Goal: Task Accomplishment & Management: Manage account settings

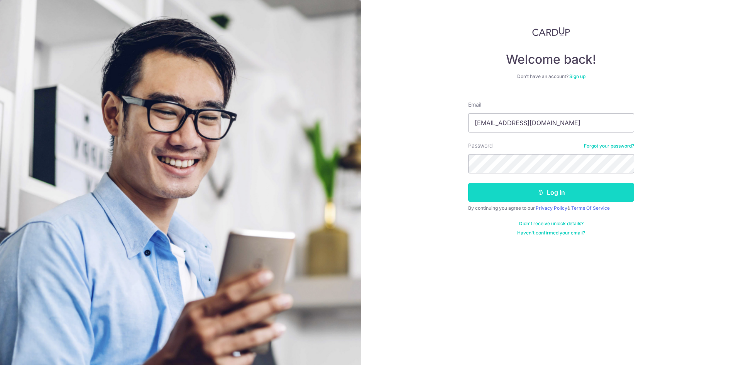
click at [559, 191] on button "Log in" at bounding box center [551, 191] width 166 height 19
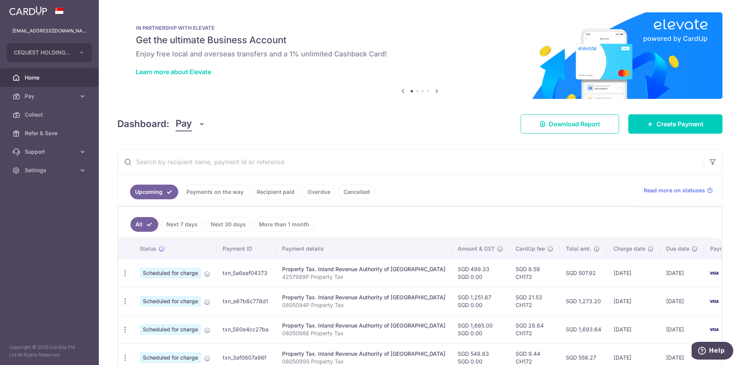
click at [276, 191] on link "Recipient paid" at bounding box center [276, 191] width 48 height 15
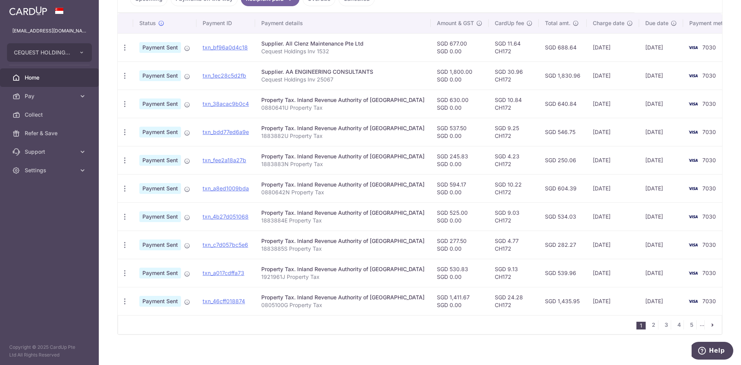
scroll to position [199, 0]
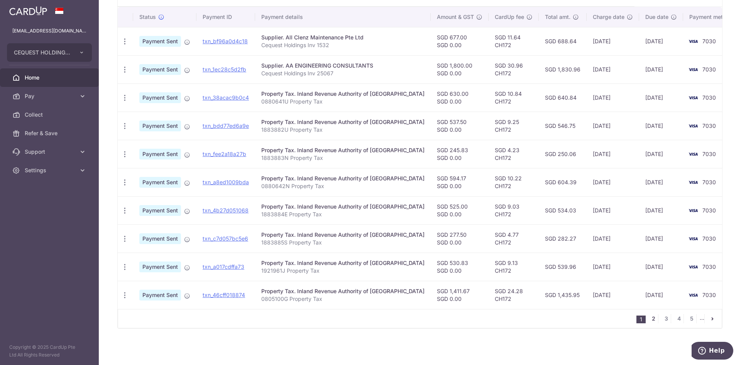
click at [650, 319] on link "2" at bounding box center [653, 318] width 9 height 9
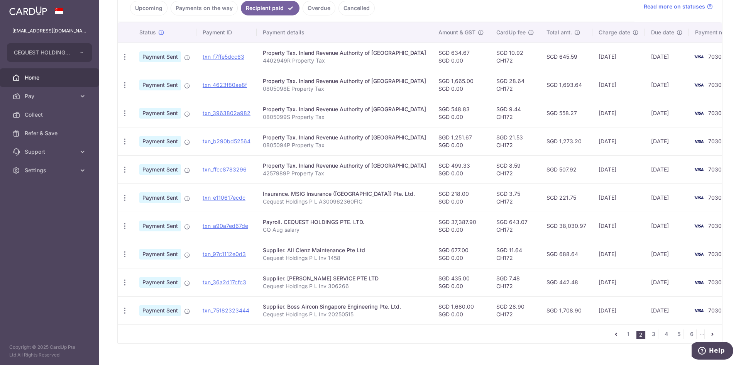
scroll to position [180, 0]
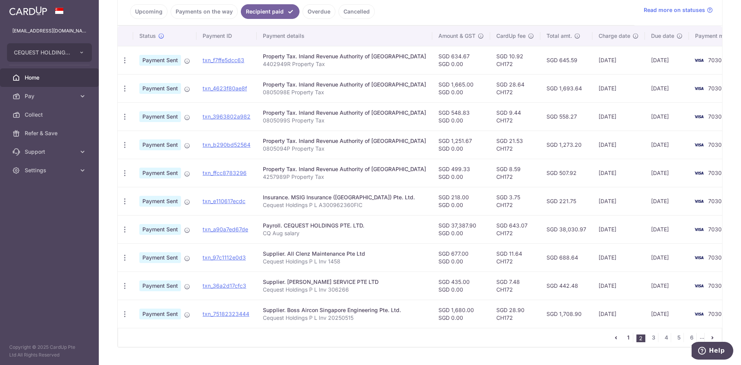
click at [624, 337] on link "1" at bounding box center [627, 337] width 9 height 9
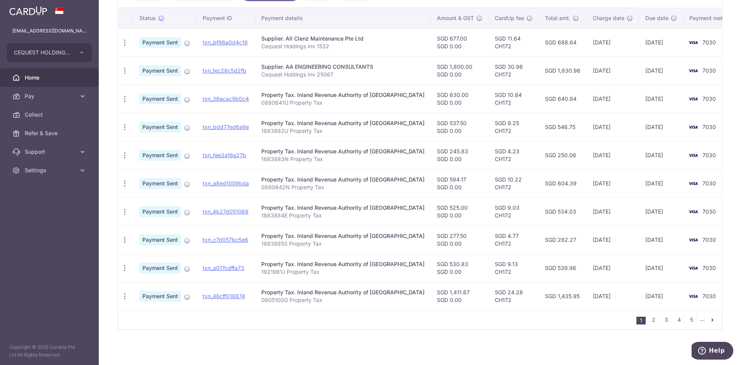
scroll to position [0, 0]
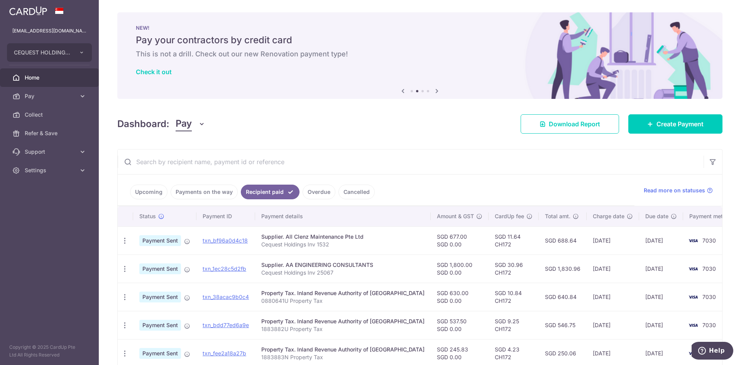
click at [204, 192] on link "Payments on the way" at bounding box center [204, 191] width 67 height 15
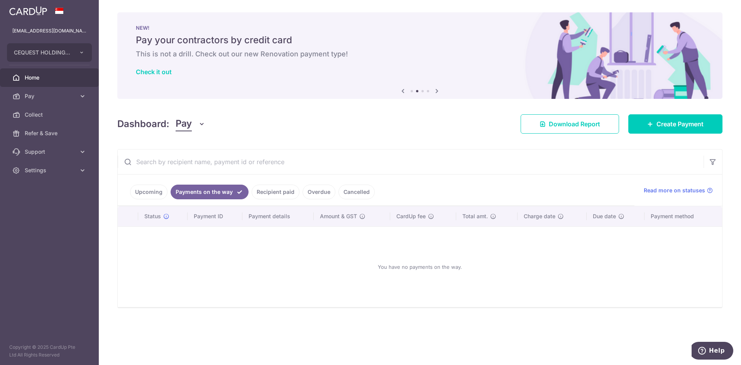
click at [142, 192] on link "Upcoming" at bounding box center [148, 191] width 37 height 15
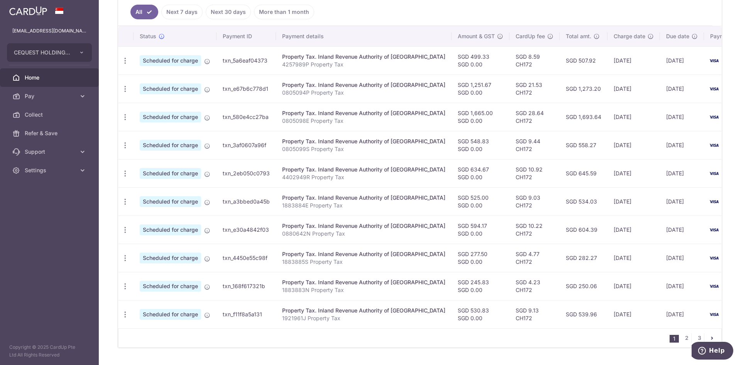
scroll to position [214, 0]
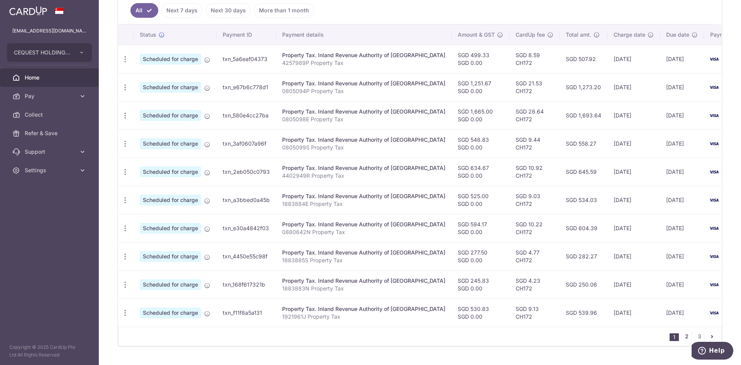
click at [684, 341] on link "2" at bounding box center [686, 335] width 9 height 9
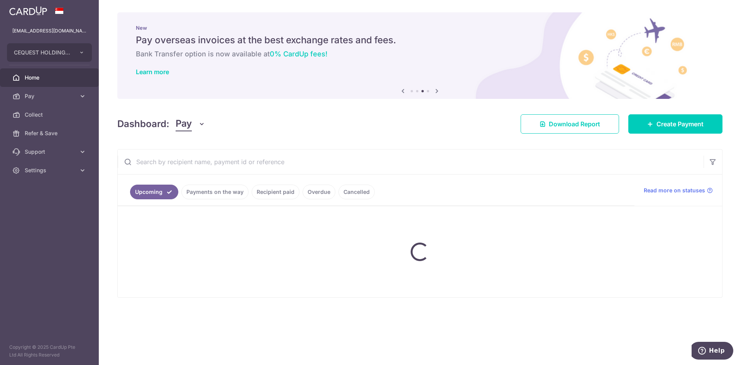
scroll to position [0, 0]
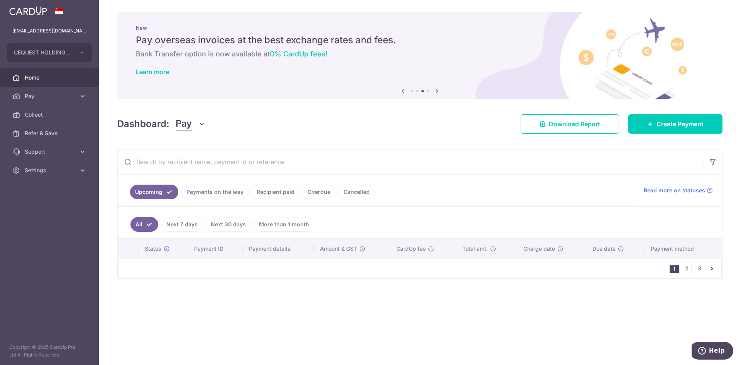
click at [324, 191] on link "Overdue" at bounding box center [318, 191] width 33 height 15
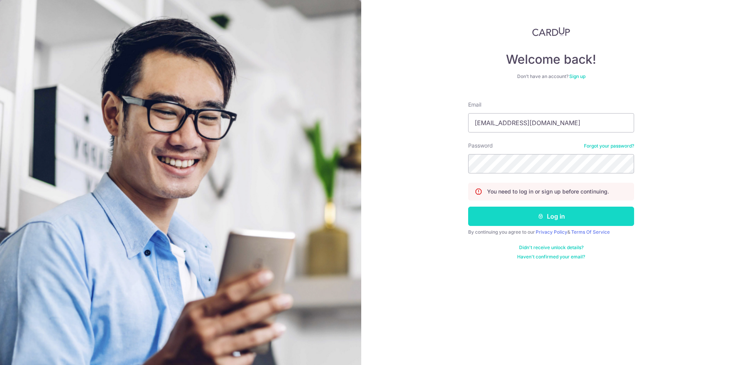
click at [558, 218] on button "Log in" at bounding box center [551, 215] width 166 height 19
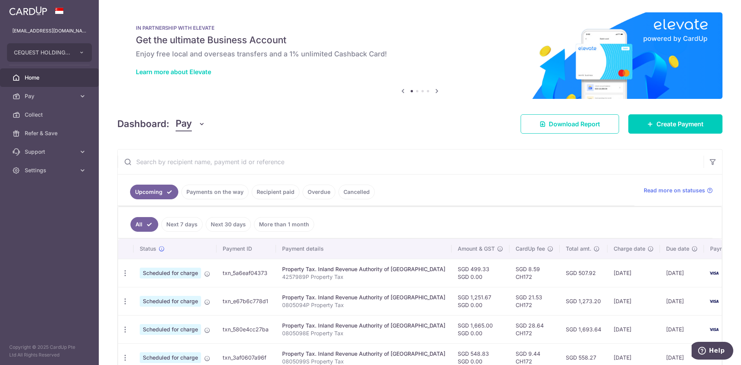
click at [272, 191] on link "Recipient paid" at bounding box center [276, 191] width 48 height 15
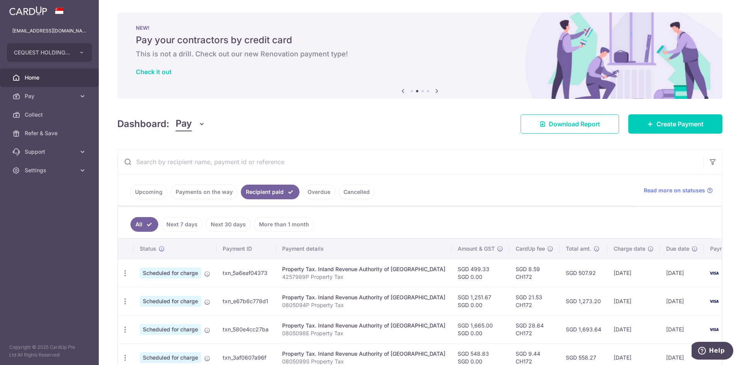
scroll to position [236, 0]
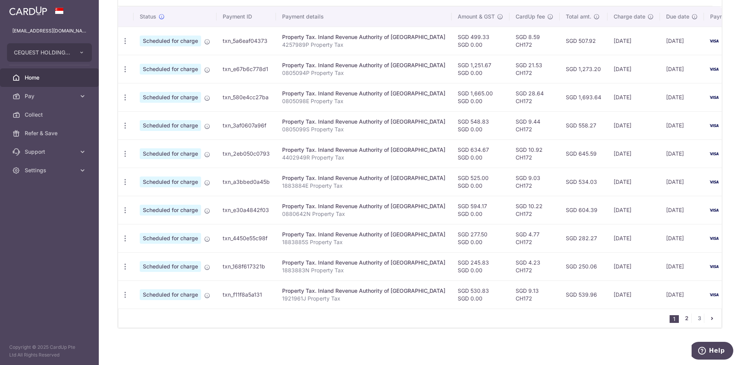
click at [682, 316] on link "2" at bounding box center [686, 317] width 9 height 9
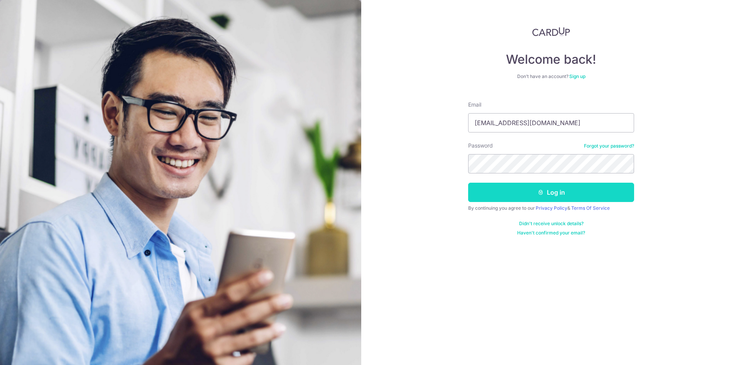
click at [540, 191] on icon "submit" at bounding box center [540, 192] width 6 height 6
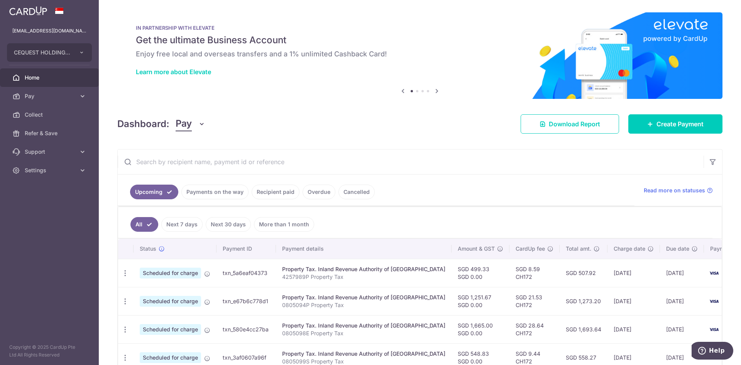
click at [280, 191] on link "Recipient paid" at bounding box center [276, 191] width 48 height 15
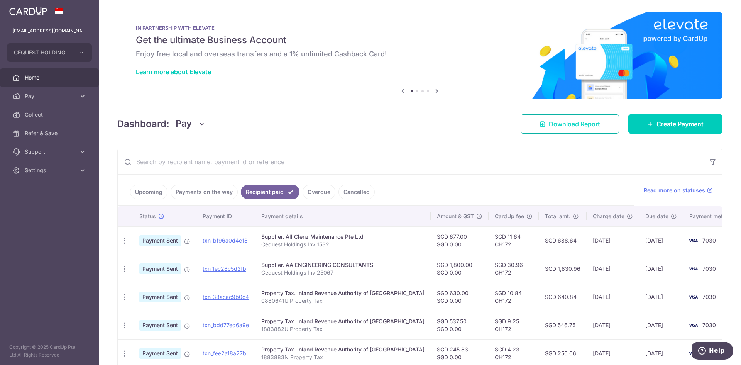
click at [553, 122] on span "Download Report" at bounding box center [574, 123] width 51 height 9
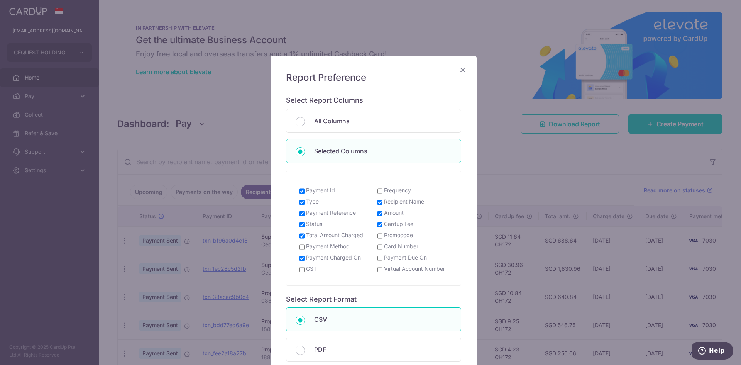
scroll to position [95, 0]
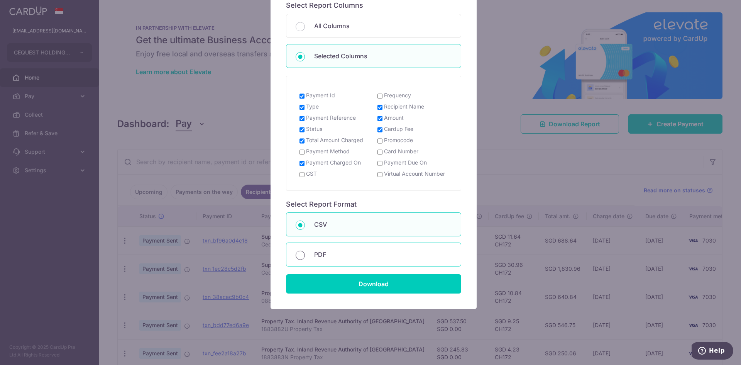
click at [296, 255] on input "PDF" at bounding box center [300, 254] width 9 height 9
radio input "true"
drag, startPoint x: 295, startPoint y: 224, endPoint x: 300, endPoint y: 228, distance: 6.5
click at [296, 224] on input "CSV" at bounding box center [300, 224] width 9 height 9
radio input "true"
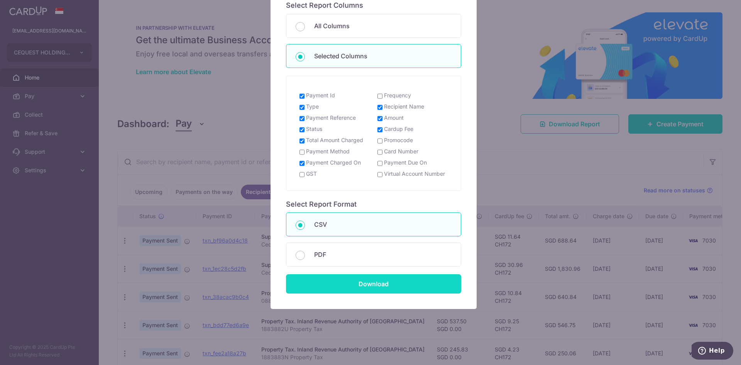
click at [372, 280] on input "Download" at bounding box center [373, 283] width 175 height 19
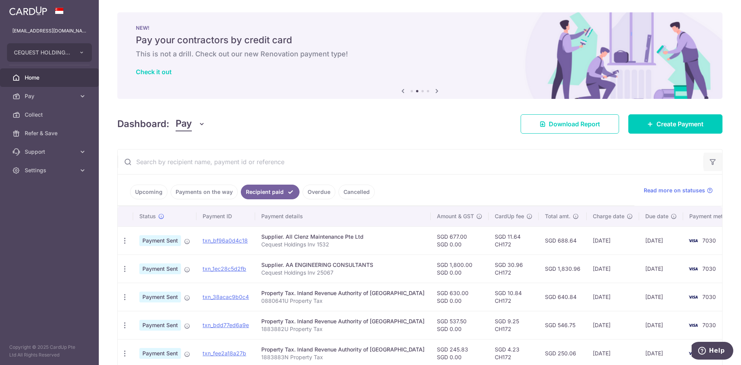
click at [709, 161] on icon "button" at bounding box center [713, 162] width 8 height 8
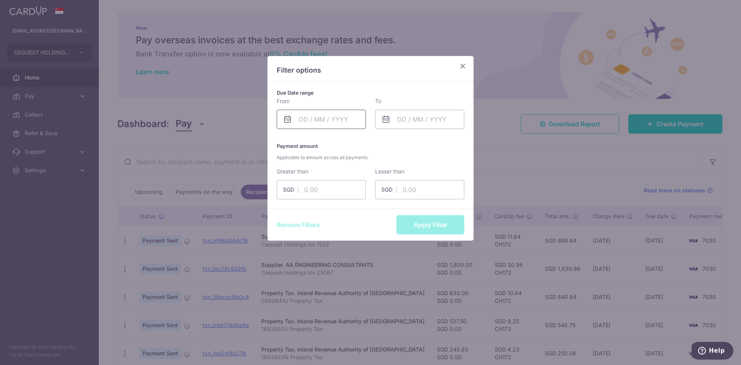
click at [322, 118] on input "text" at bounding box center [321, 119] width 89 height 19
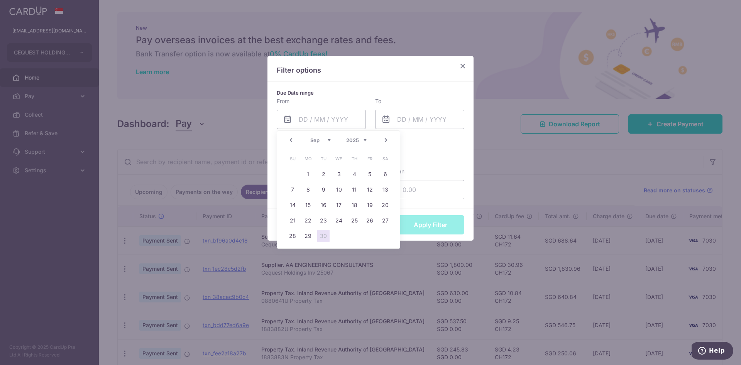
click at [293, 141] on link "Prev" at bounding box center [290, 139] width 9 height 9
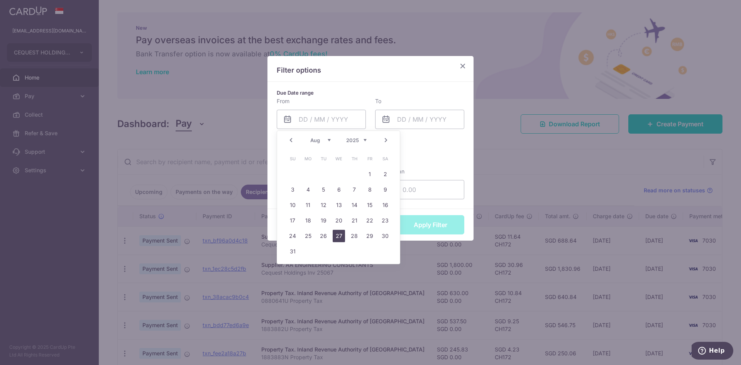
click at [339, 235] on link "27" at bounding box center [339, 236] width 12 height 12
type input "27/08/2025"
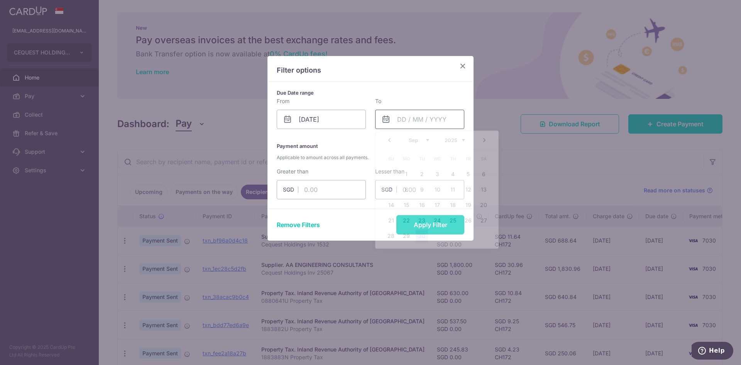
click at [414, 124] on input "text" at bounding box center [419, 119] width 89 height 19
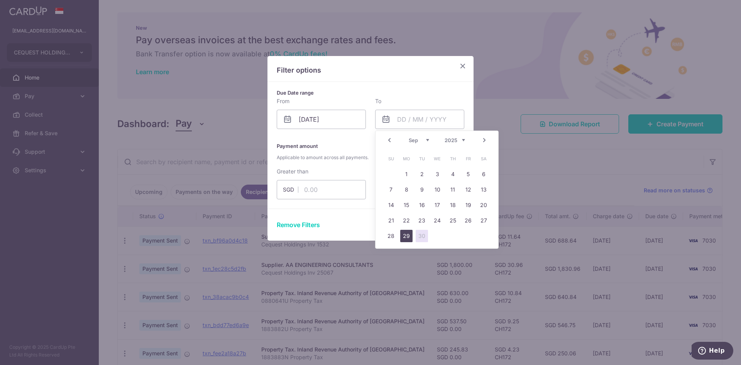
drag, startPoint x: 409, startPoint y: 236, endPoint x: 434, endPoint y: 208, distance: 37.1
click at [409, 235] on link "29" at bounding box center [406, 236] width 12 height 12
type input "29/09/2025"
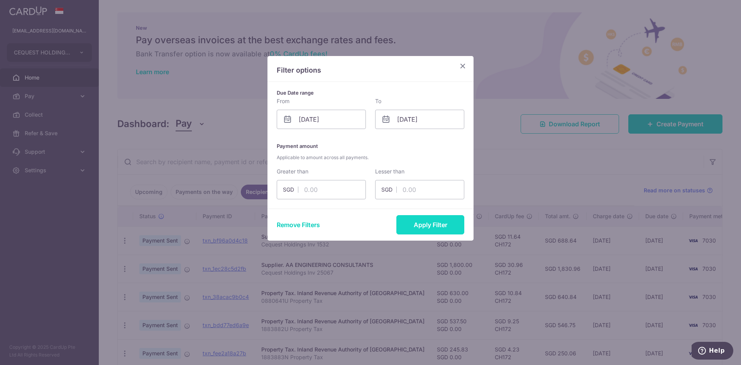
click at [429, 223] on button "Apply Filter" at bounding box center [430, 224] width 68 height 19
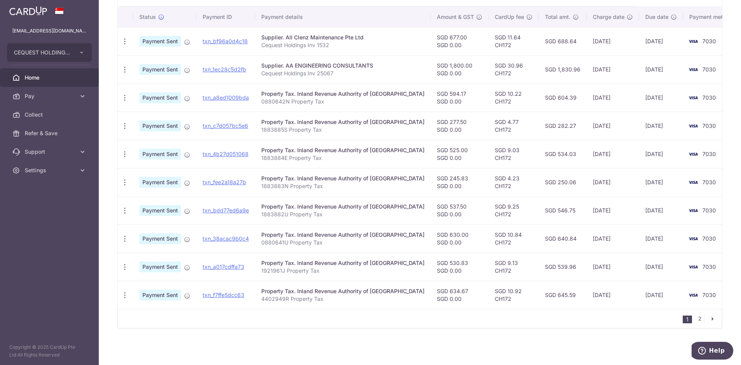
scroll to position [0, 0]
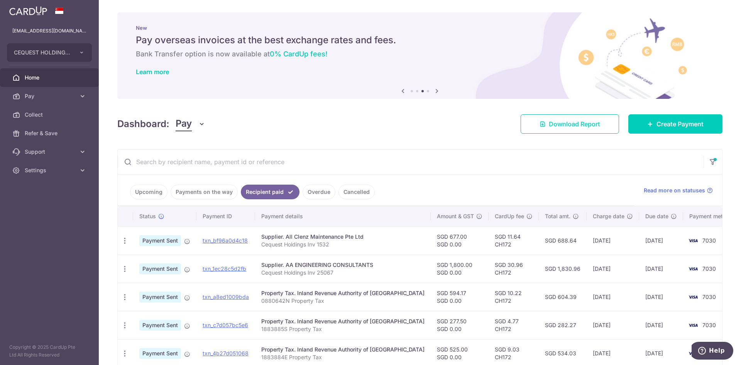
click at [570, 123] on span "Download Report" at bounding box center [574, 123] width 51 height 9
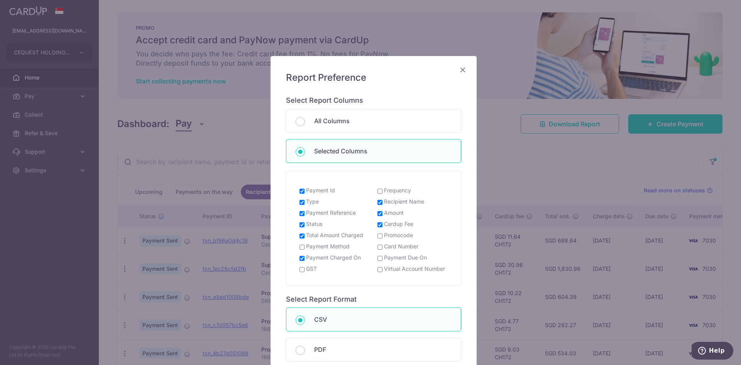
scroll to position [95, 0]
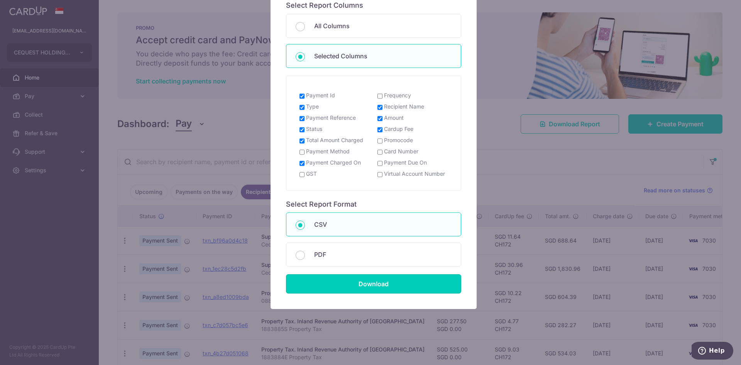
drag, startPoint x: 364, startPoint y: 283, endPoint x: 412, endPoint y: 287, distance: 48.8
click at [365, 283] on input "Download" at bounding box center [373, 283] width 175 height 19
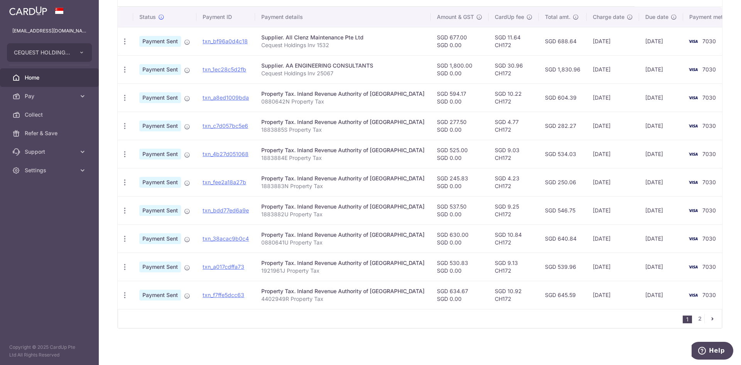
scroll to position [0, 0]
